Goal: Task Accomplishment & Management: Manage account settings

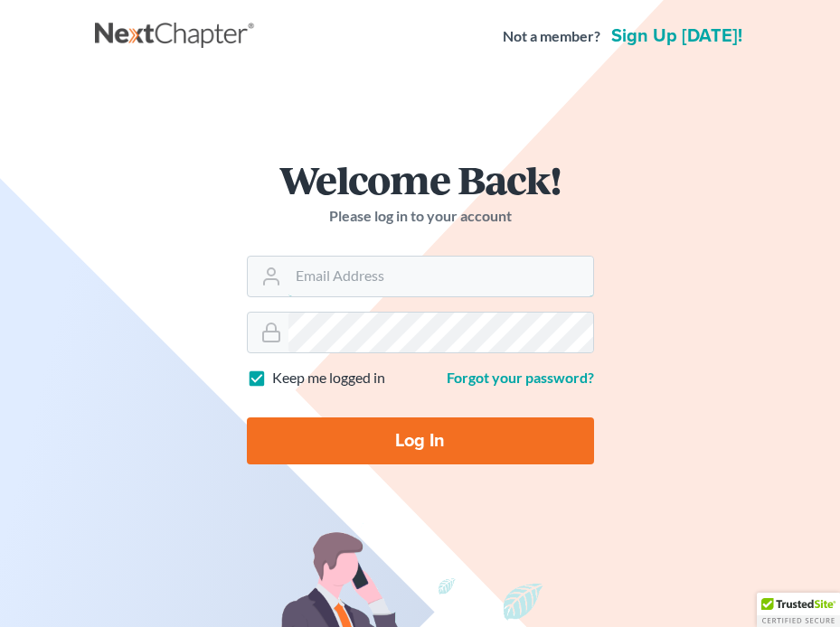
type input "[EMAIL_ADDRESS][DOMAIN_NAME]"
click at [322, 444] on input "Log In" at bounding box center [420, 441] width 347 height 47
type input "Thinking..."
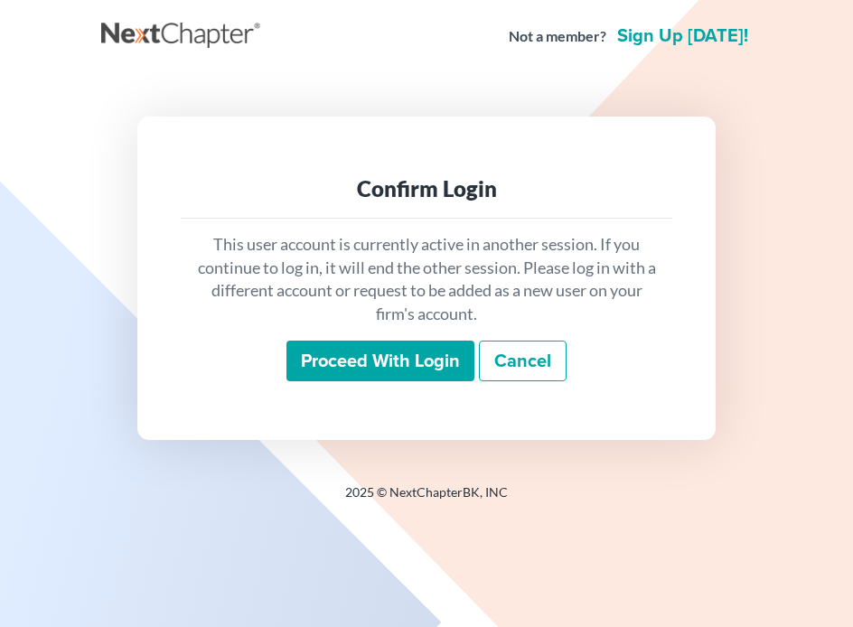
click at [344, 358] on input "Proceed with login" at bounding box center [381, 362] width 188 height 42
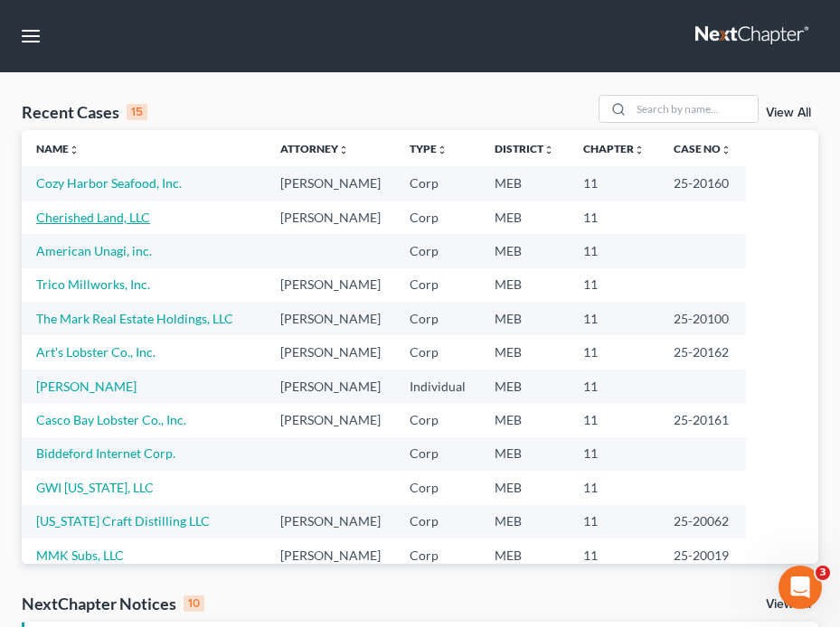
click at [94, 214] on link "Cherished Land, LLC" at bounding box center [93, 217] width 114 height 15
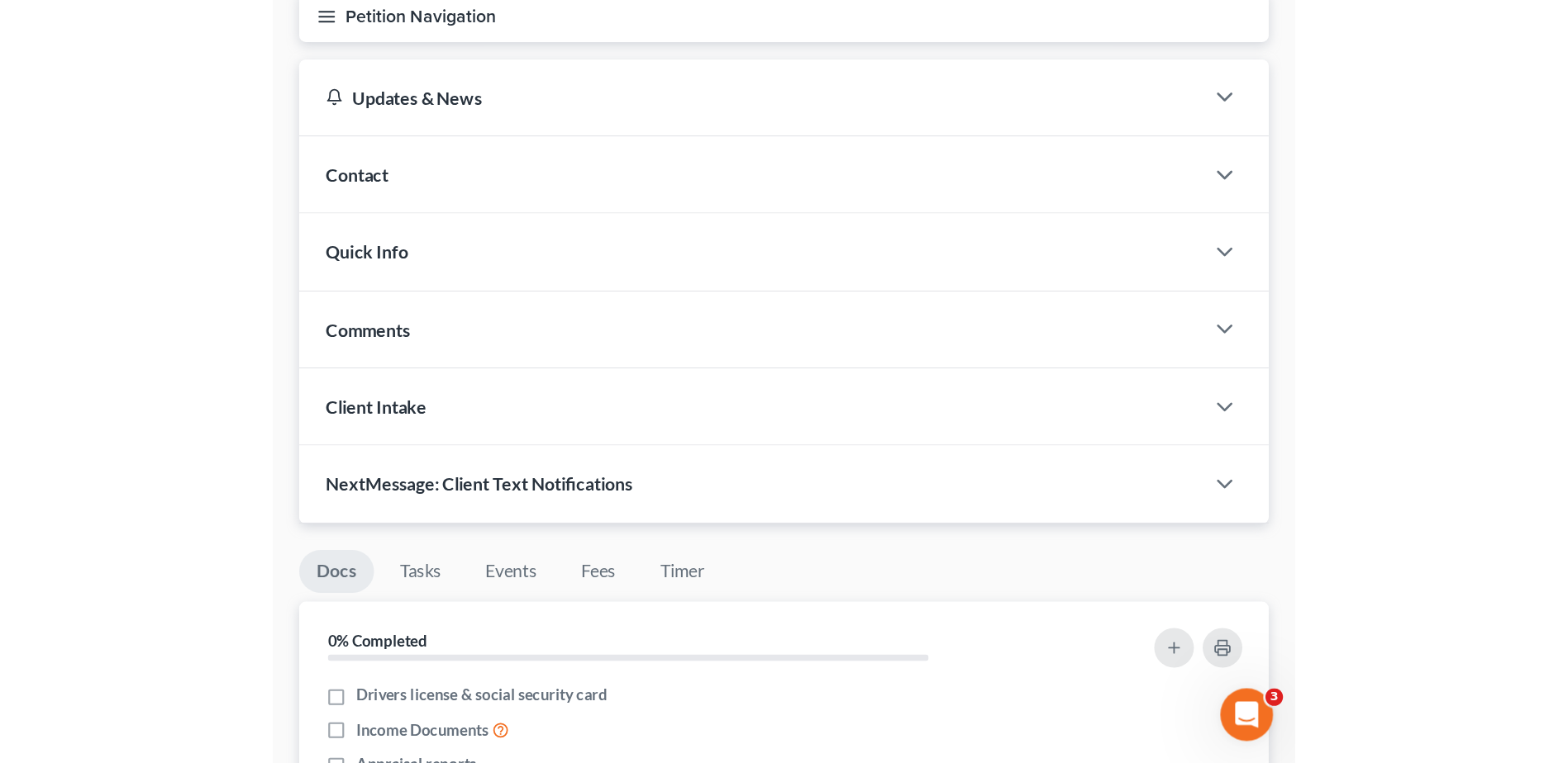
scroll to position [122, 0]
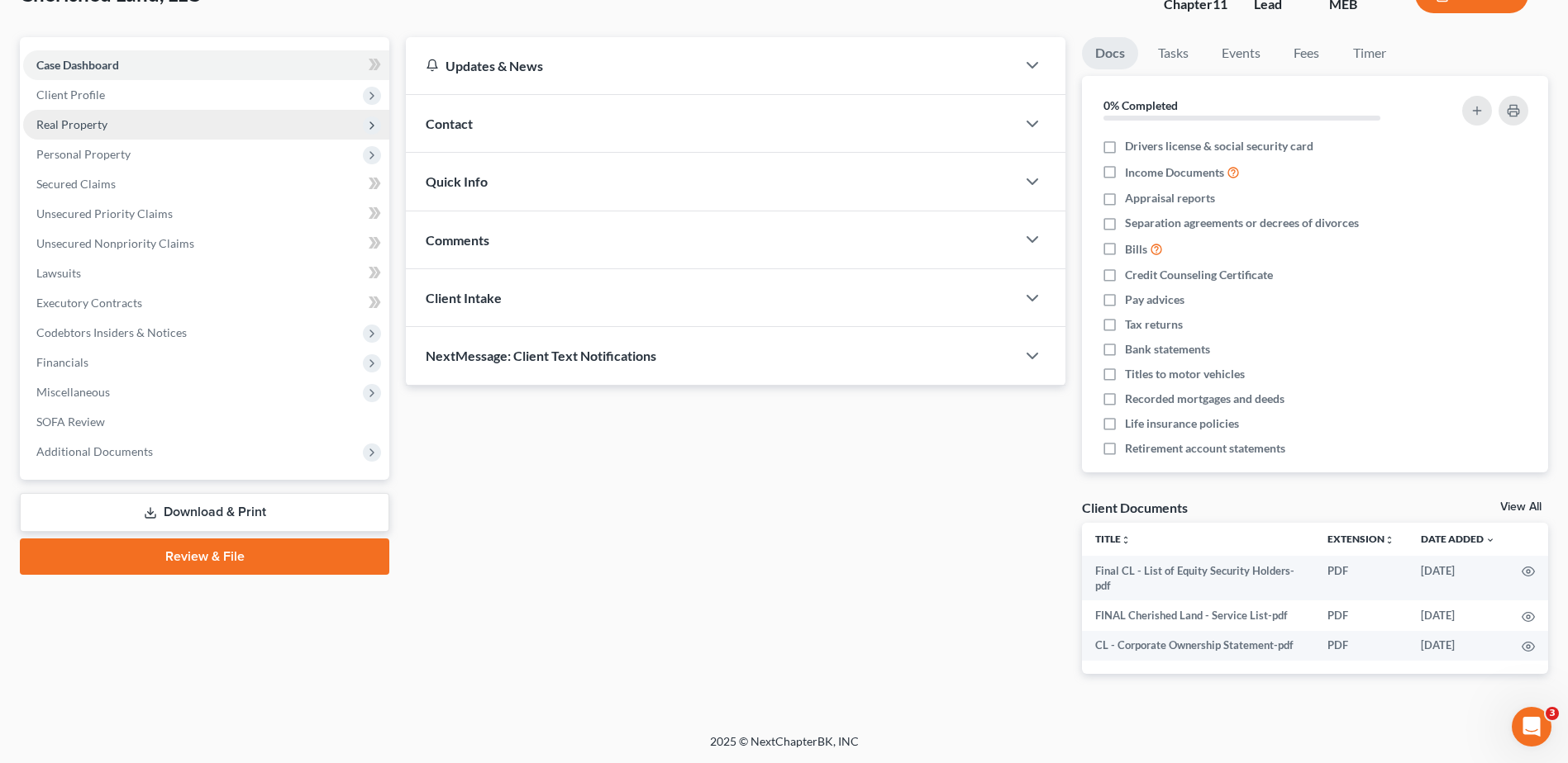
click at [172, 111] on span "Real Property" at bounding box center [206, 124] width 366 height 30
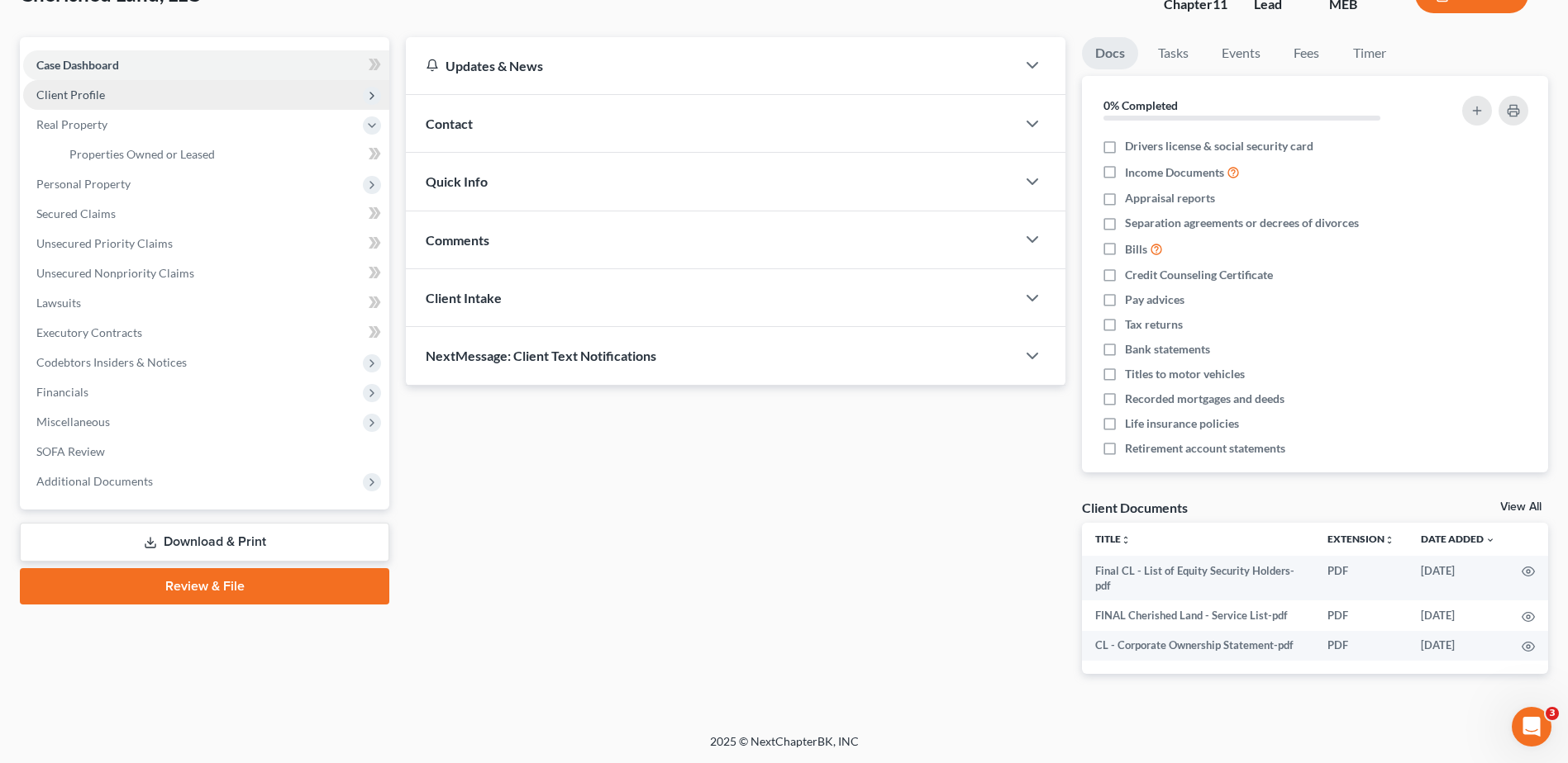
click at [172, 101] on span "Client Profile" at bounding box center [206, 95] width 366 height 30
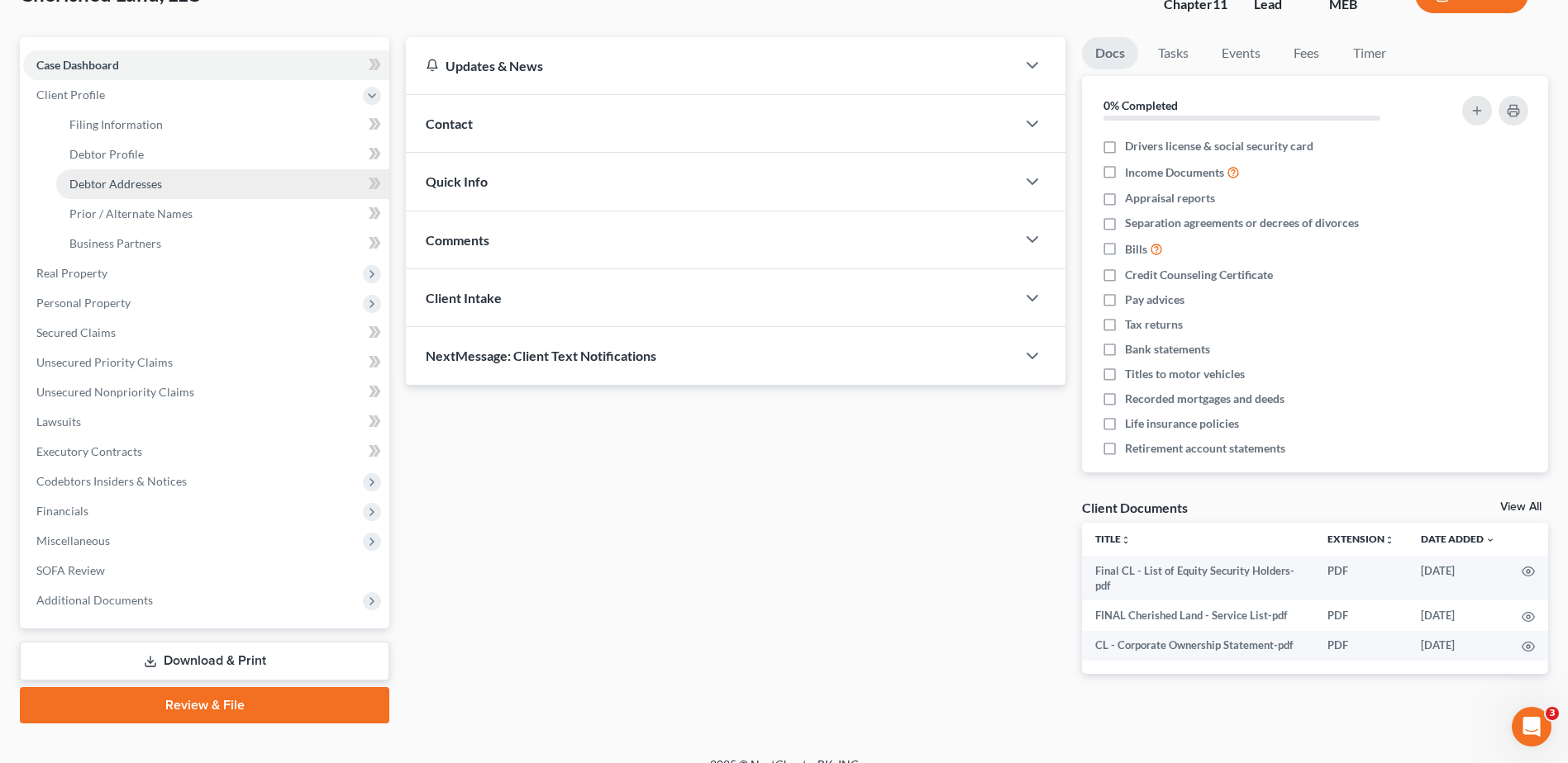
click at [132, 188] on span "Debtor Addresses" at bounding box center [115, 183] width 92 height 14
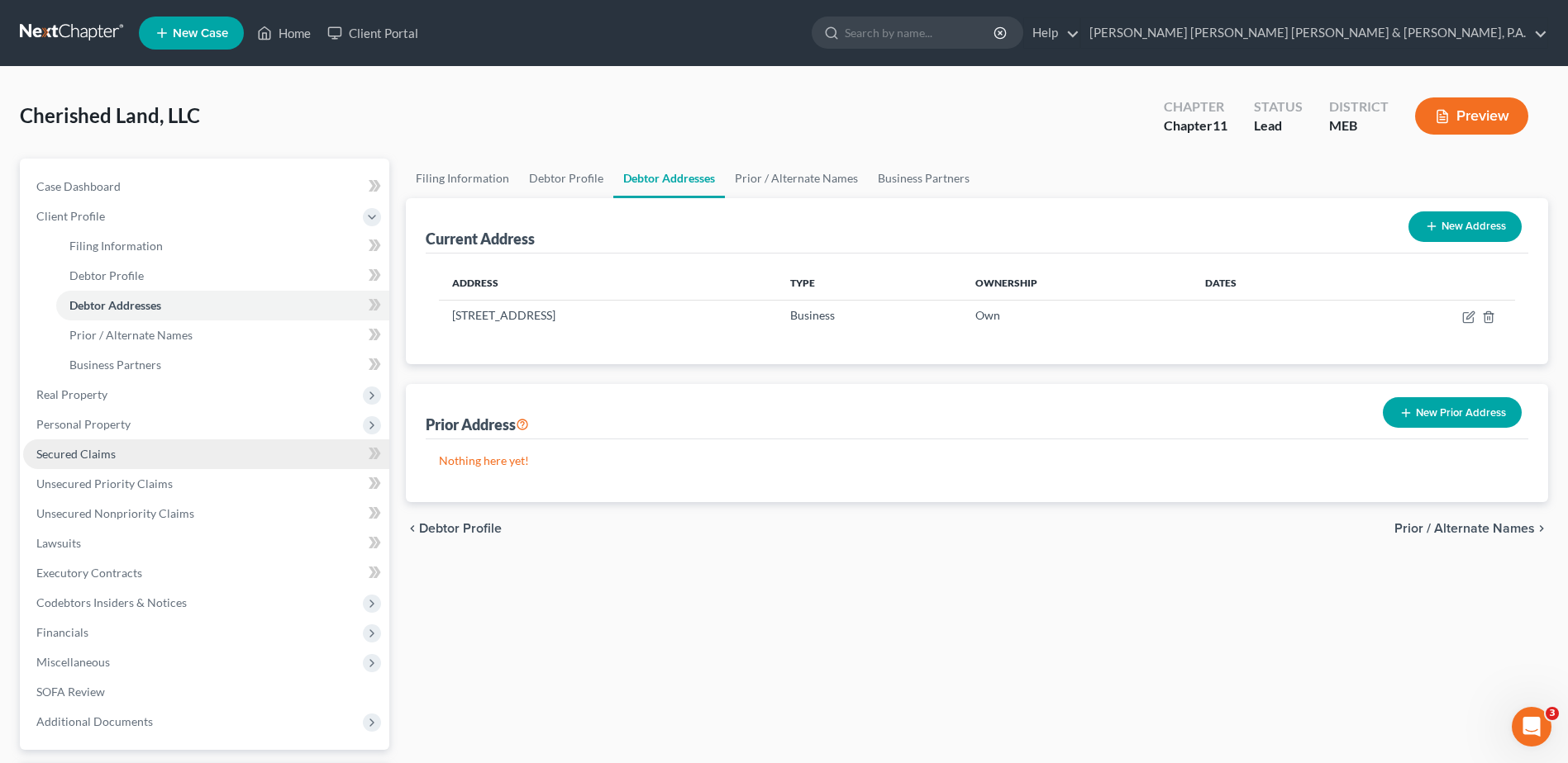
click at [202, 447] on link "Secured Claims" at bounding box center [206, 454] width 366 height 30
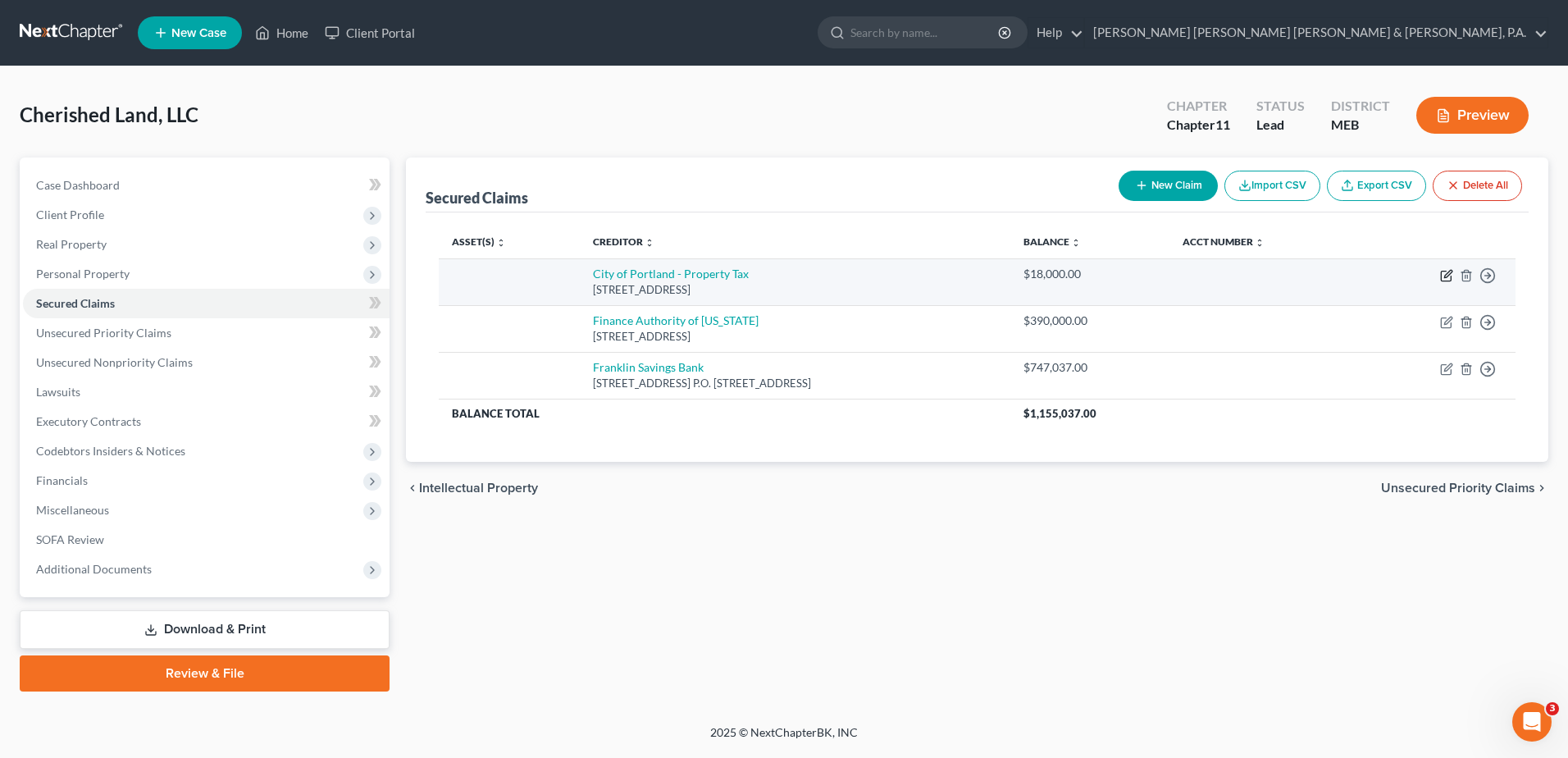
click at [773, 277] on icon "button" at bounding box center [1446, 275] width 13 height 13
select select "20"
select select "0"
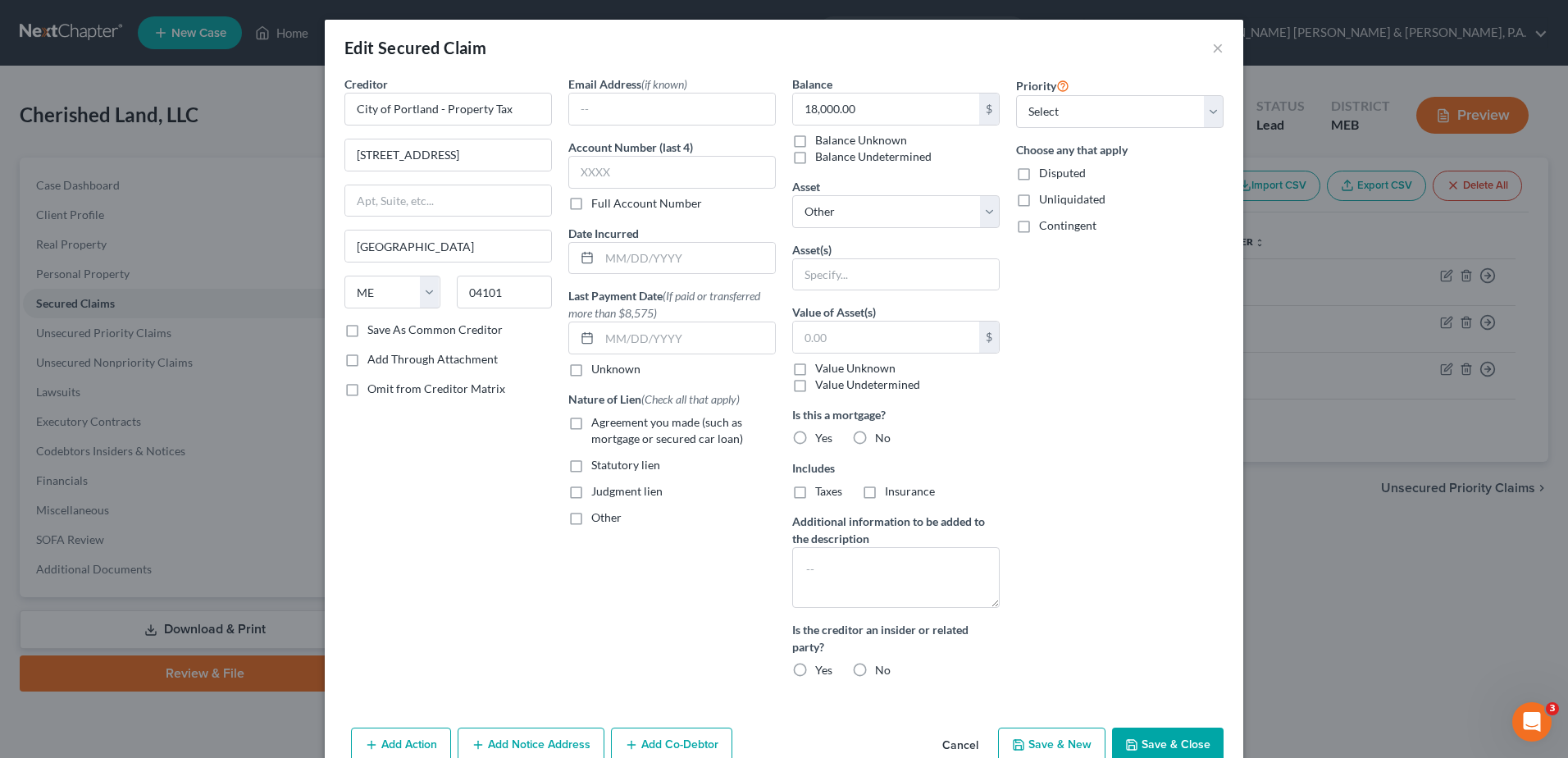
click at [773, 381] on div "Edit Secured Claim × Creditor * City of Portland - Property Tax 389 Congress St…" at bounding box center [784, 379] width 1568 height 758
click at [773, 54] on button "×" at bounding box center [1218, 48] width 12 height 20
